Goal: Information Seeking & Learning: Learn about a topic

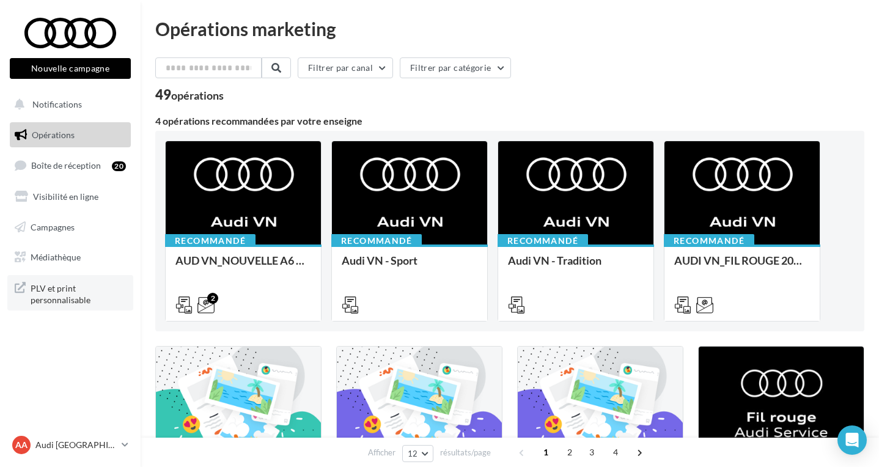
click at [69, 301] on span "PLV et print personnalisable" at bounding box center [78, 293] width 95 height 26
click at [43, 244] on link "Médiathèque" at bounding box center [70, 257] width 126 height 26
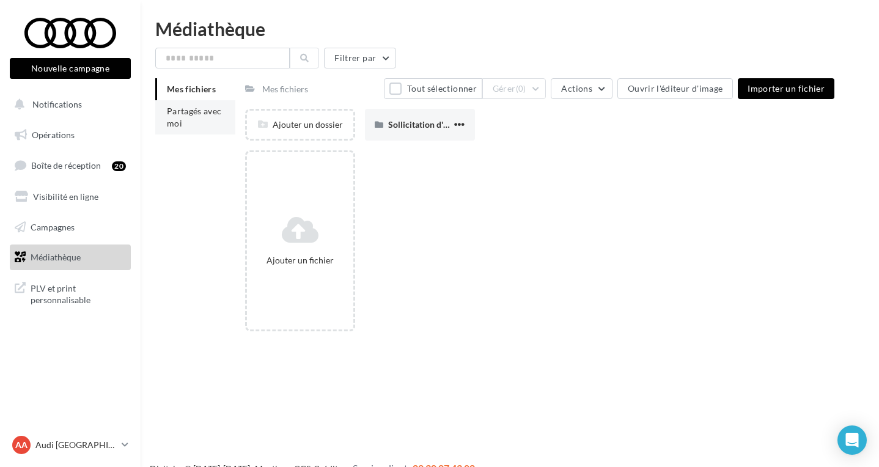
click at [196, 124] on li "Partagés avec moi" at bounding box center [195, 117] width 80 height 34
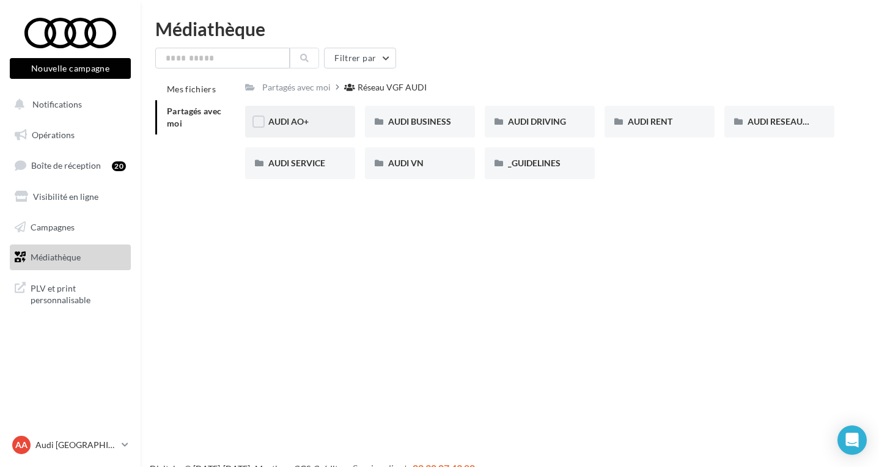
click at [302, 120] on span "AUDI AO+" at bounding box center [288, 121] width 40 height 10
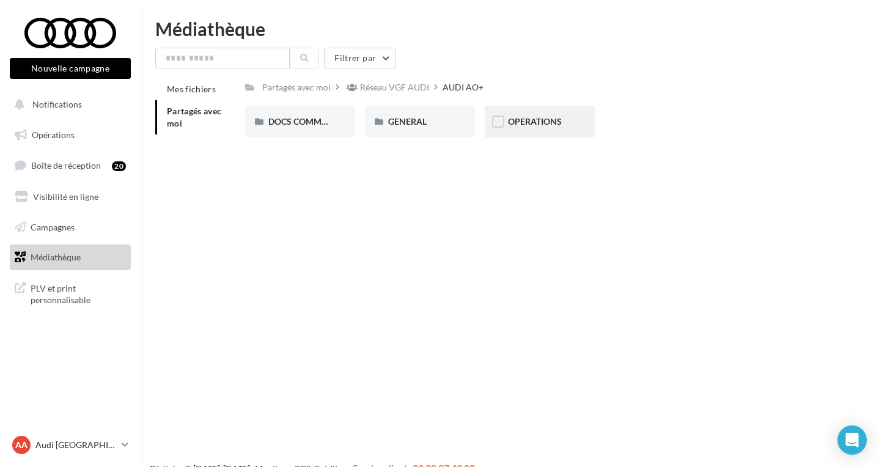
click at [542, 116] on span "OPERATIONS" at bounding box center [535, 121] width 54 height 10
click at [456, 84] on div "AUDI AO+" at bounding box center [465, 87] width 41 height 12
click at [428, 119] on div "GENERAL" at bounding box center [420, 121] width 64 height 12
click at [458, 85] on div "AUDI AO+" at bounding box center [465, 87] width 41 height 12
click at [311, 115] on div "DOCS COMMERCIAUX" at bounding box center [300, 121] width 64 height 12
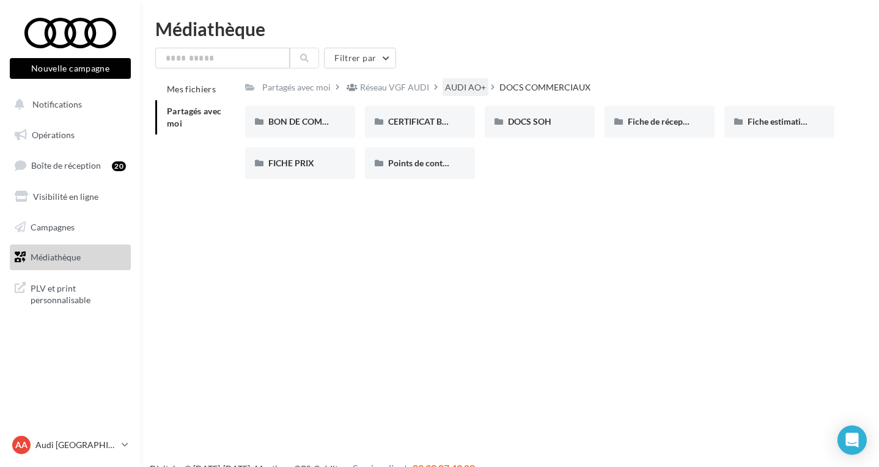
click at [453, 91] on div "AUDI AO+" at bounding box center [465, 87] width 41 height 12
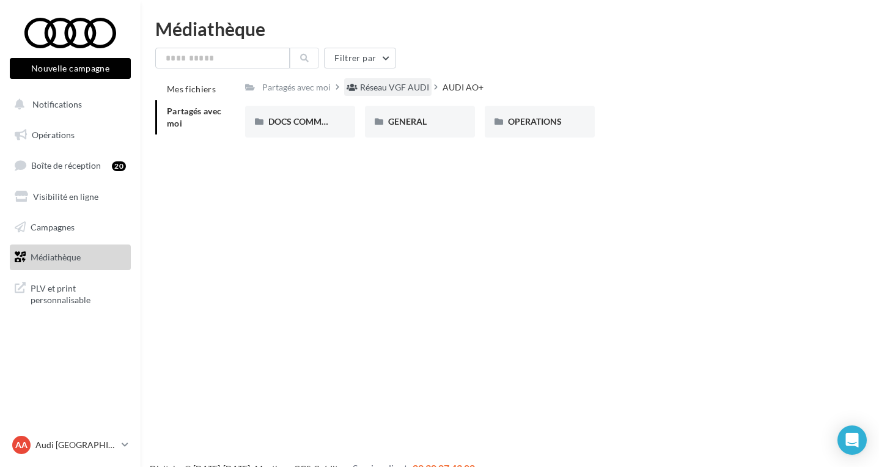
click at [385, 87] on div "Réseau VGF AUDI" at bounding box center [394, 87] width 69 height 12
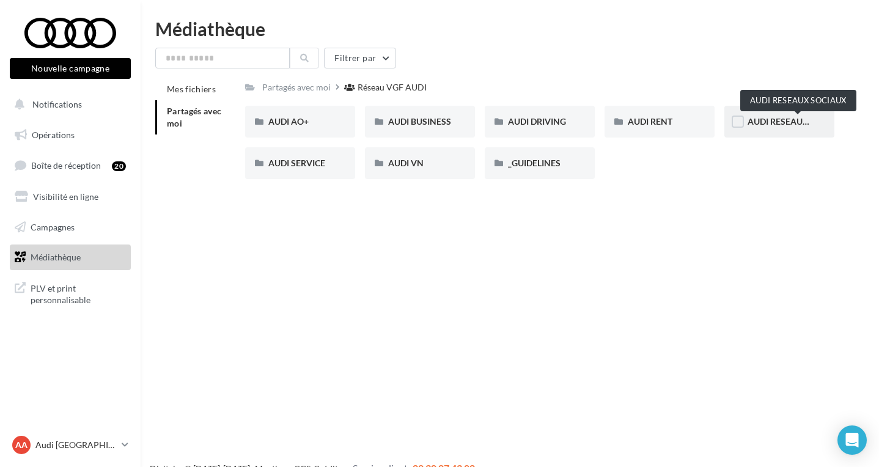
click at [751, 119] on span "AUDI RESEAUX SOCIAUX" at bounding box center [797, 121] width 101 height 10
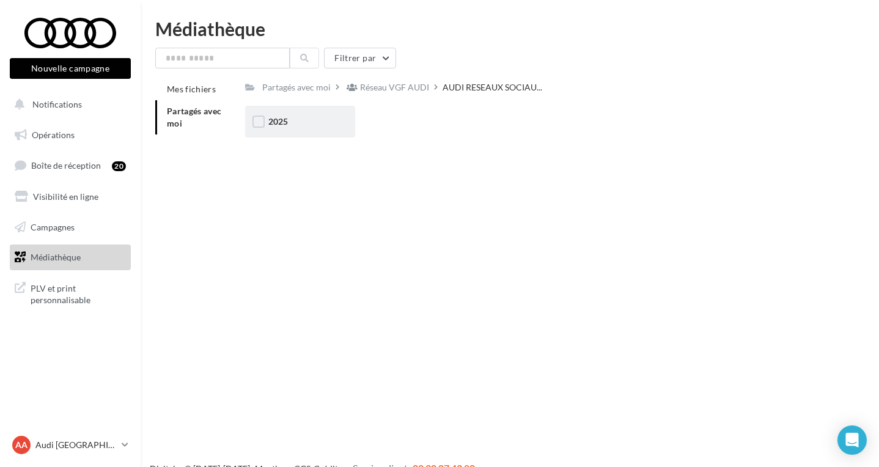
click at [331, 136] on div "2025" at bounding box center [300, 122] width 110 height 32
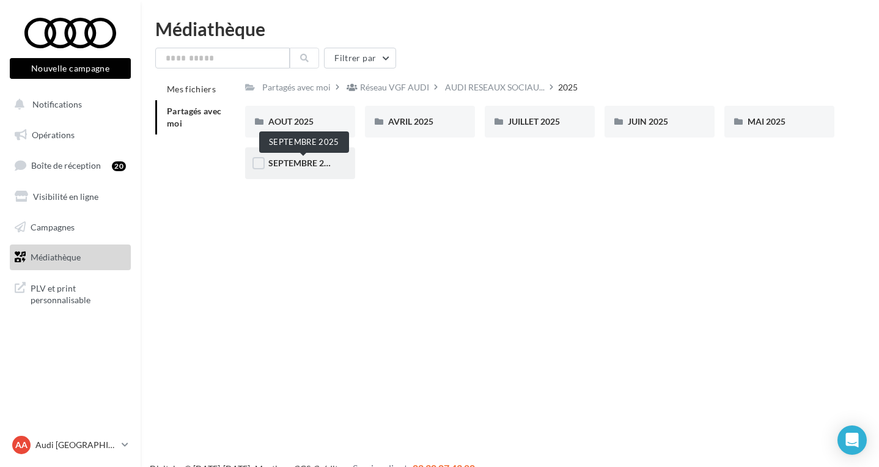
click at [307, 167] on span "SEPTEMBRE 2025" at bounding box center [303, 163] width 70 height 10
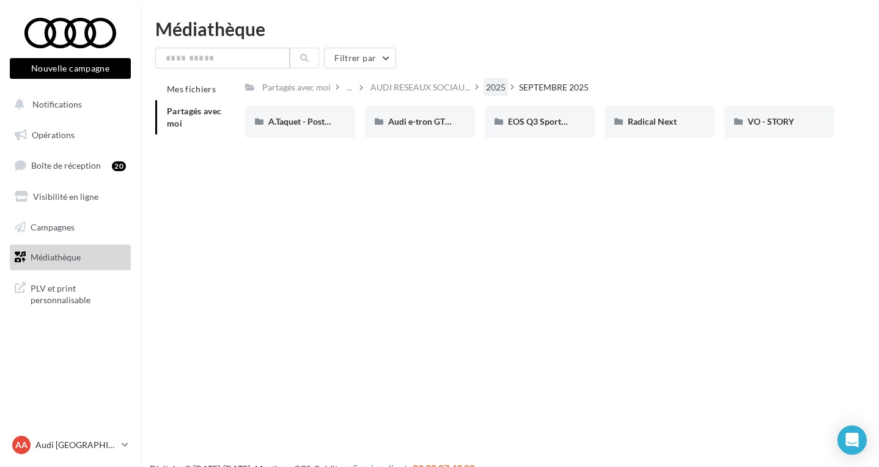
click at [494, 87] on div "2025" at bounding box center [496, 87] width 20 height 12
click at [631, 2] on html "Nouvelle campagne Nouvelle campagne Notifications Opérations Boîte de réception…" at bounding box center [439, 233] width 879 height 467
